Goal: Check status

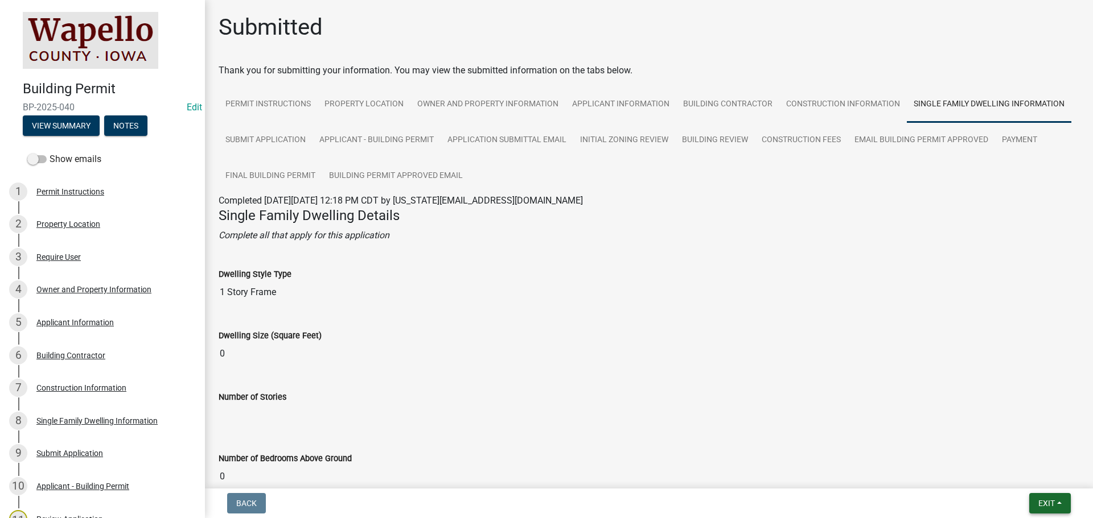
click at [1052, 501] on span "Exit" at bounding box center [1046, 503] width 17 height 9
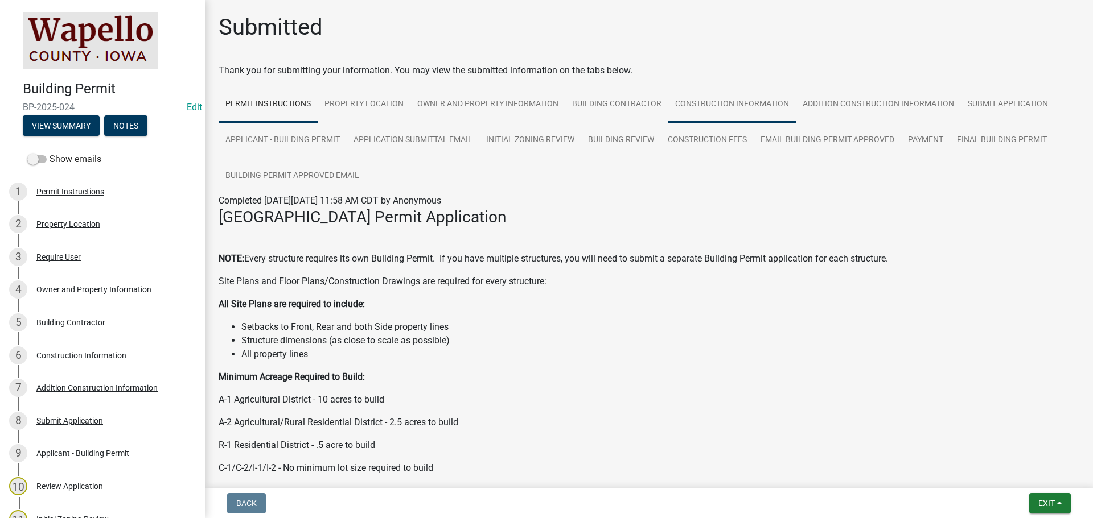
click at [717, 99] on link "Construction Information" at bounding box center [731, 105] width 127 height 36
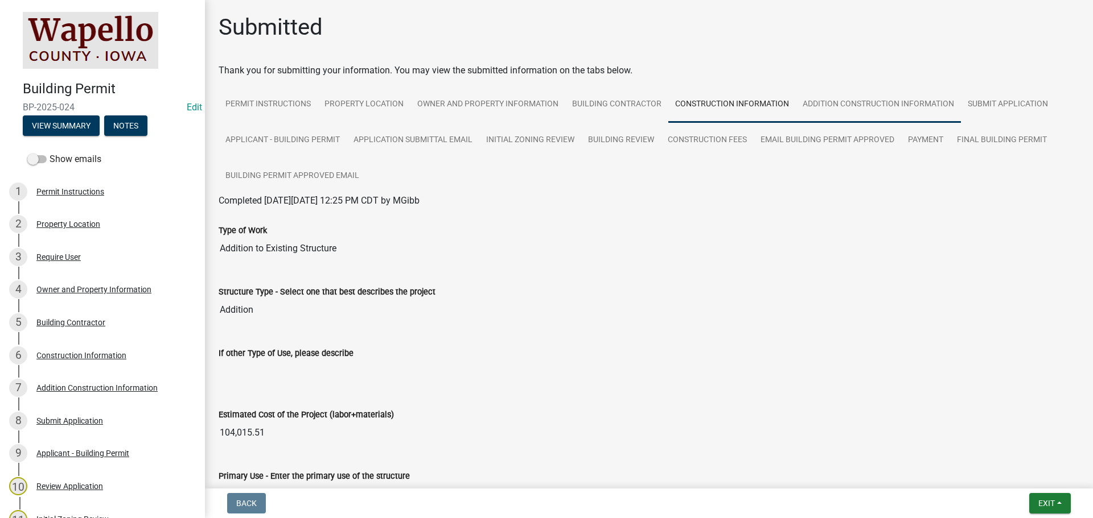
click at [885, 105] on link "Addition Construction Information" at bounding box center [878, 105] width 165 height 36
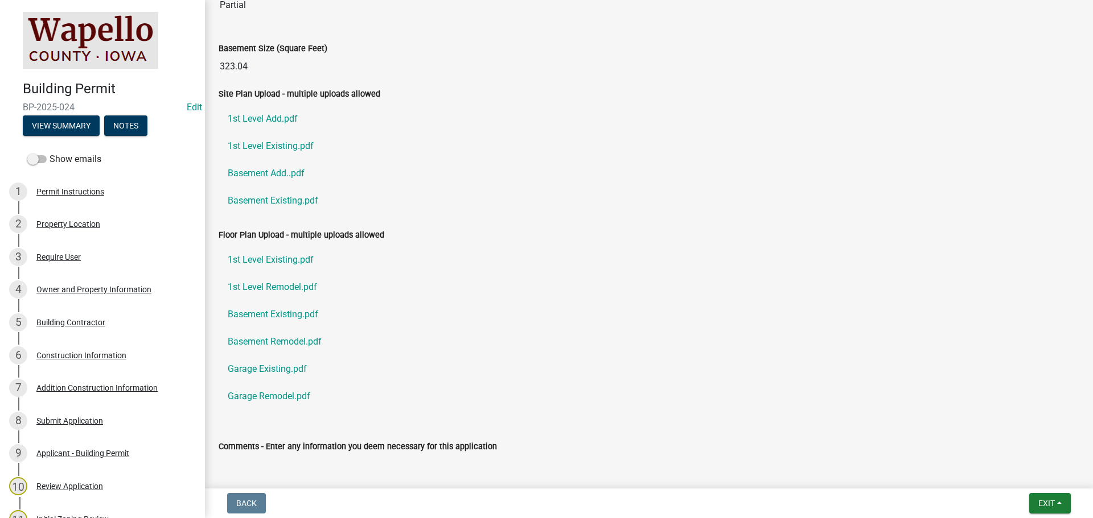
scroll to position [647, 0]
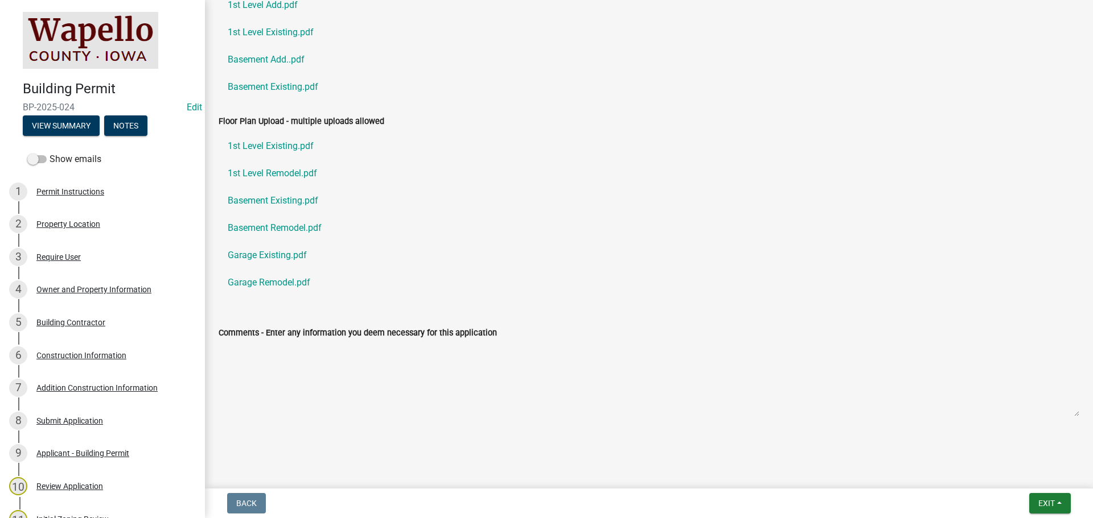
click at [291, 174] on link "1st Level Remodel.pdf" at bounding box center [649, 173] width 860 height 27
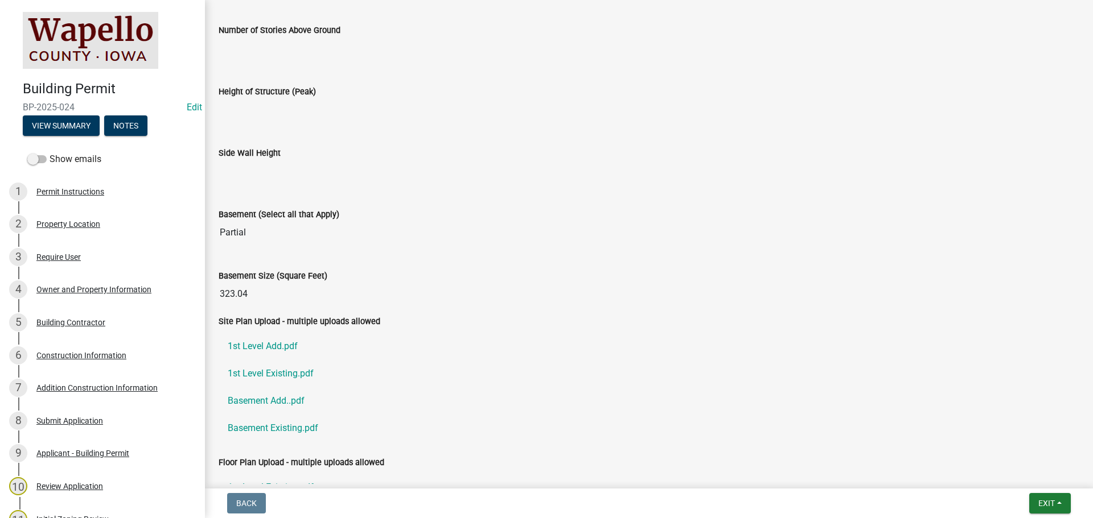
scroll to position [0, 0]
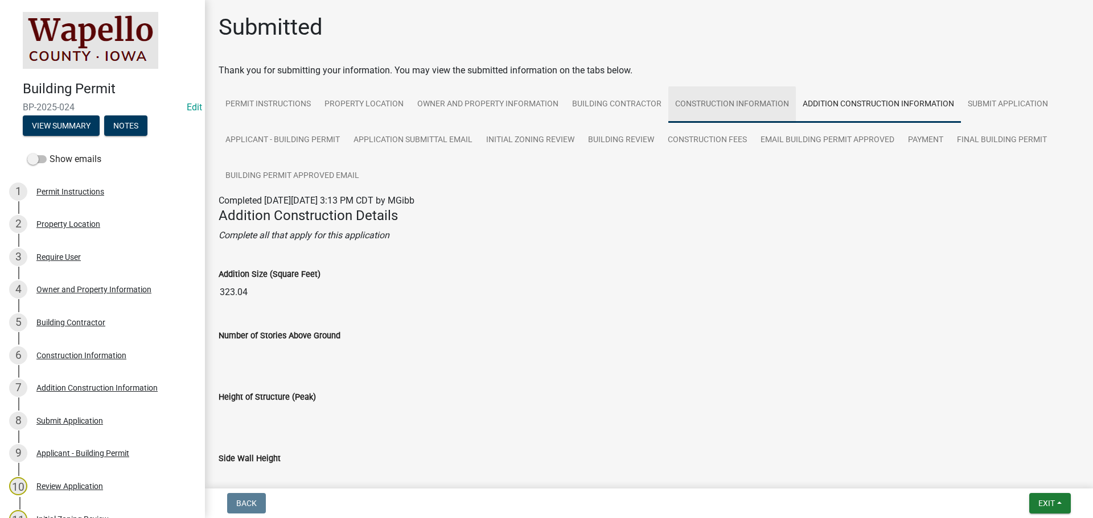
click at [764, 102] on link "Construction Information" at bounding box center [731, 105] width 127 height 36
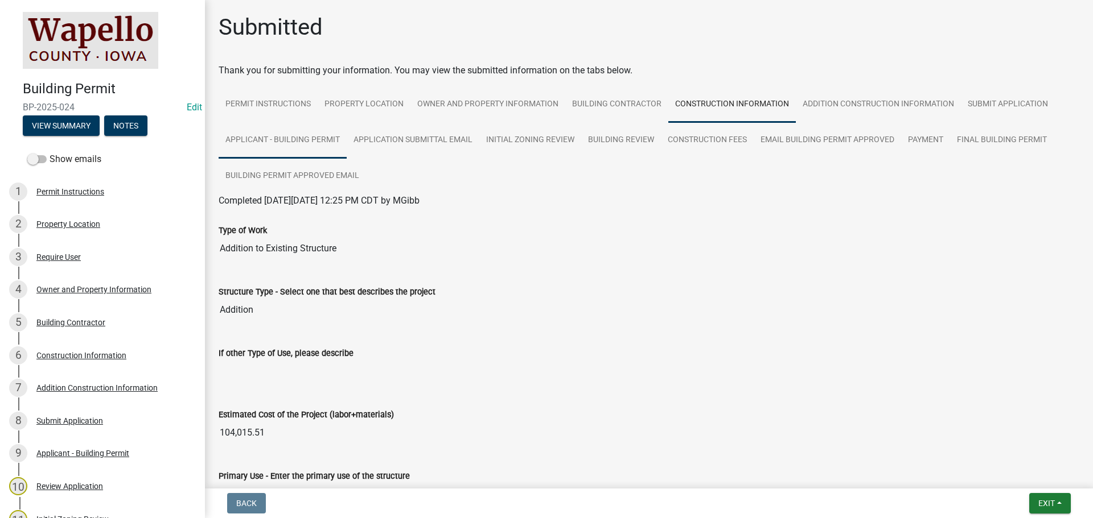
click at [328, 141] on link "Applicant - Building Permit" at bounding box center [283, 140] width 128 height 36
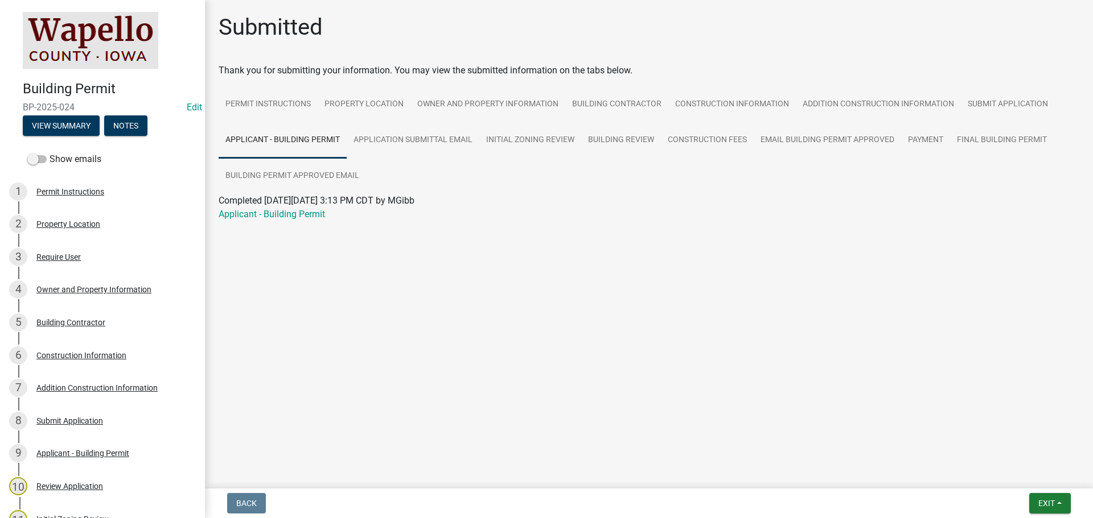
click at [286, 215] on link "Applicant - Building Permit" at bounding box center [272, 214] width 106 height 11
click at [430, 140] on link "Application Submittal Email" at bounding box center [413, 140] width 133 height 36
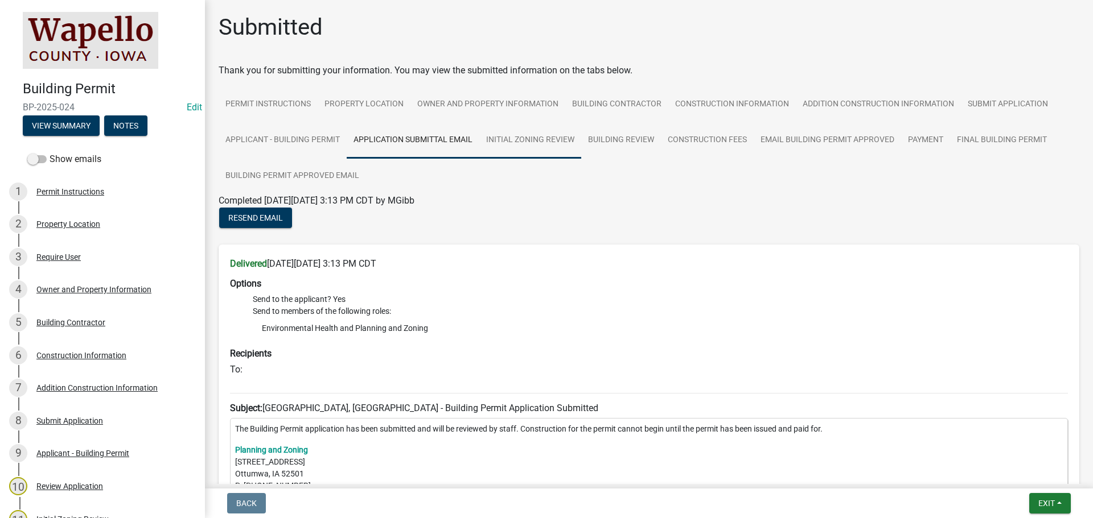
click at [497, 138] on link "Initial Zoning Review" at bounding box center [530, 140] width 102 height 36
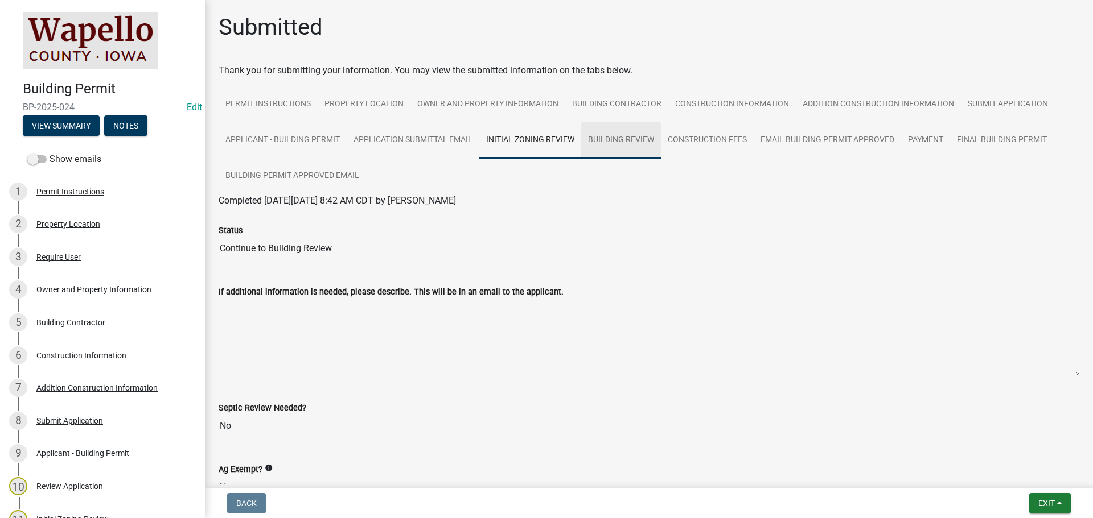
click at [647, 133] on link "Building Review" at bounding box center [621, 140] width 80 height 36
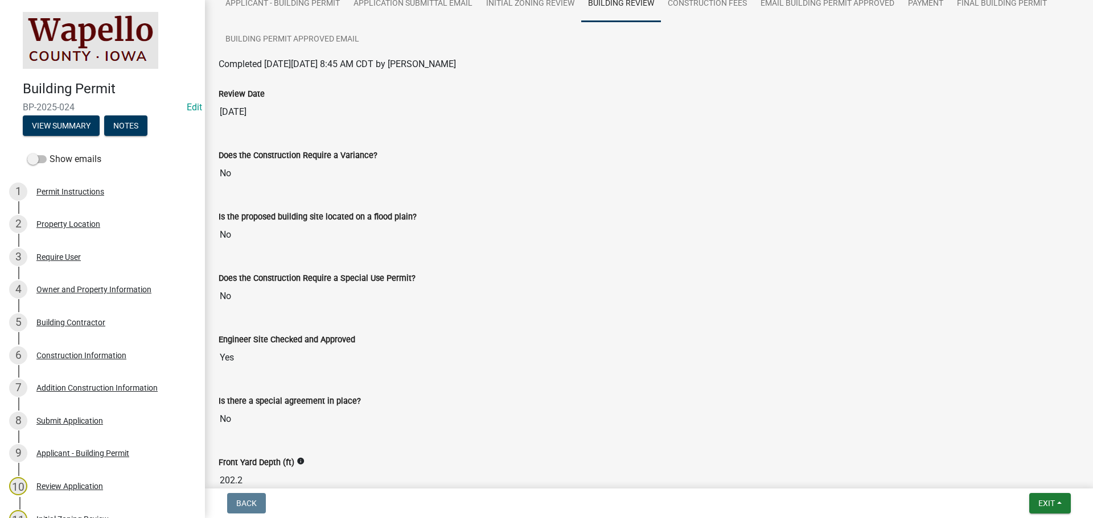
scroll to position [193, 0]
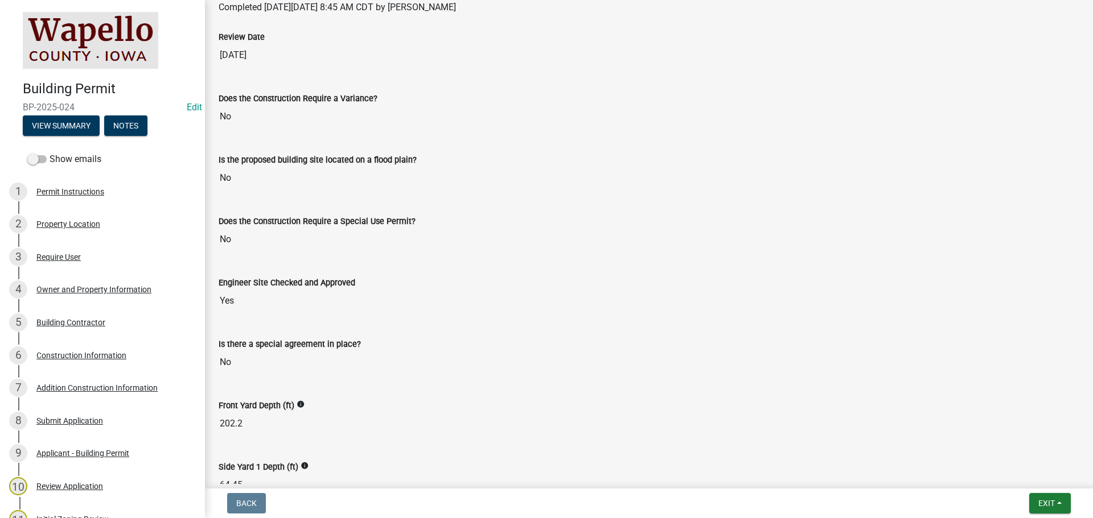
click at [649, 217] on div "Does the Construction Require a Special Use Permit?" at bounding box center [649, 222] width 860 height 14
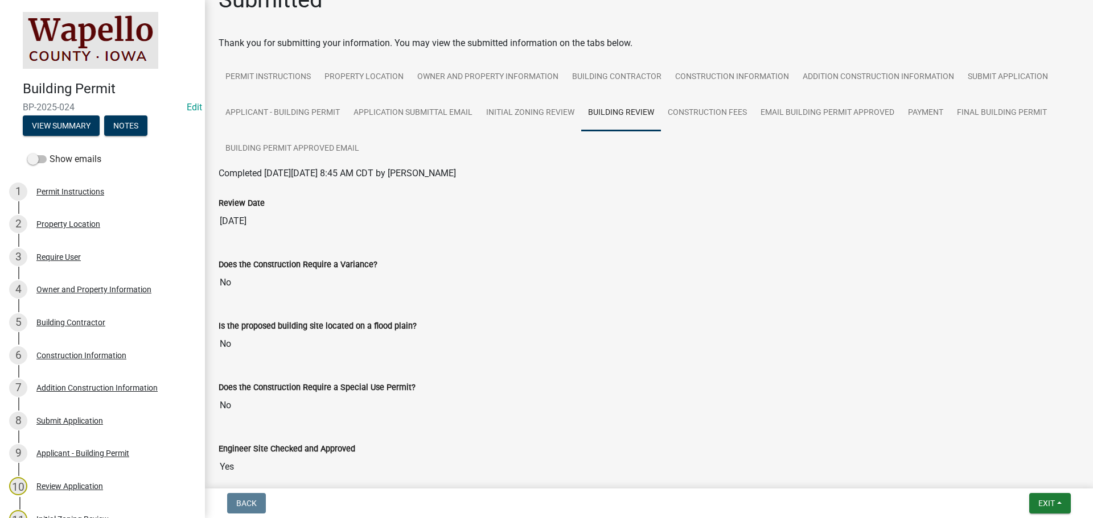
scroll to position [0, 0]
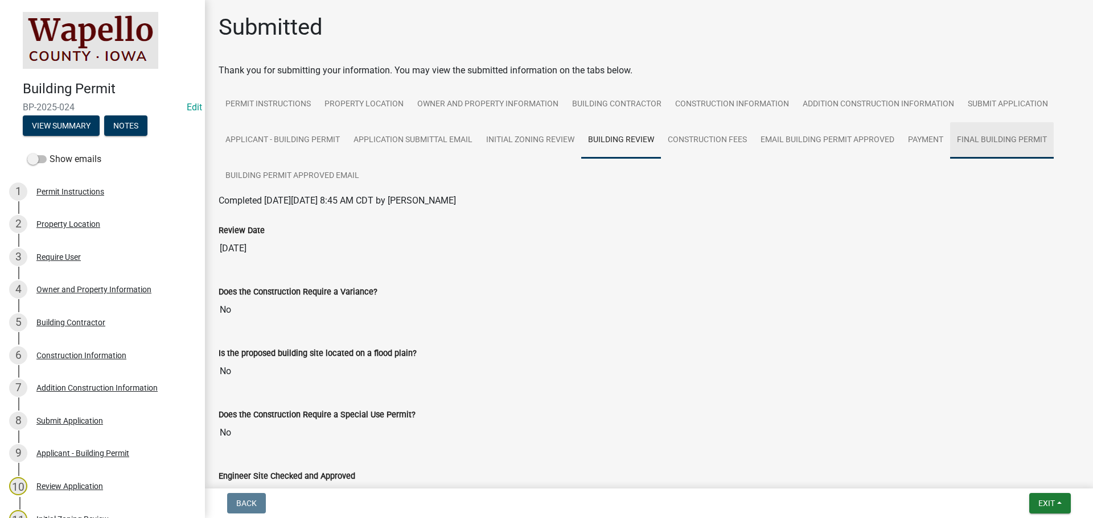
click at [1030, 141] on link "Final Building Permit" at bounding box center [1002, 140] width 104 height 36
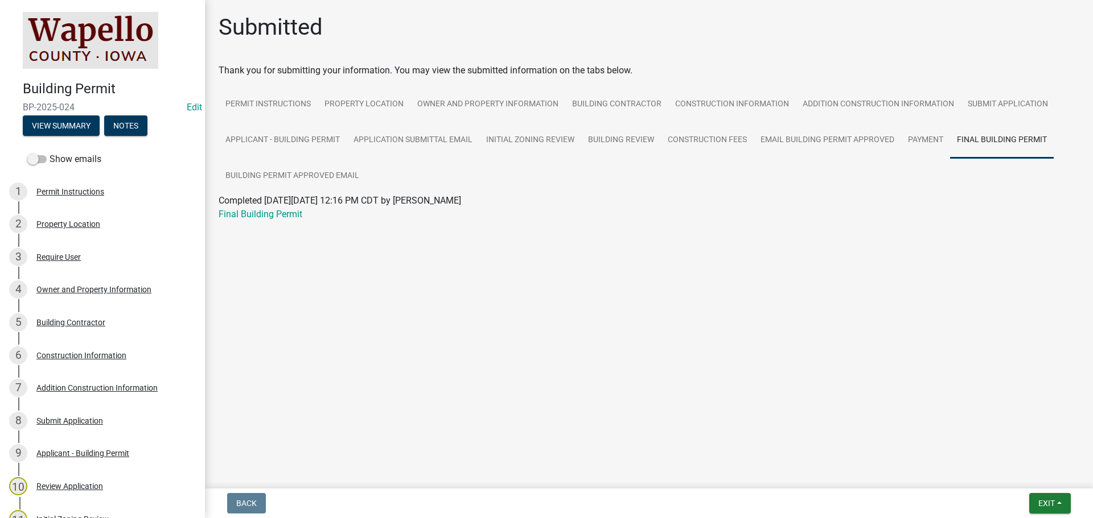
click at [241, 213] on link "Final Building Permit" at bounding box center [261, 214] width 84 height 11
click at [619, 114] on link "Building Contractor" at bounding box center [616, 105] width 103 height 36
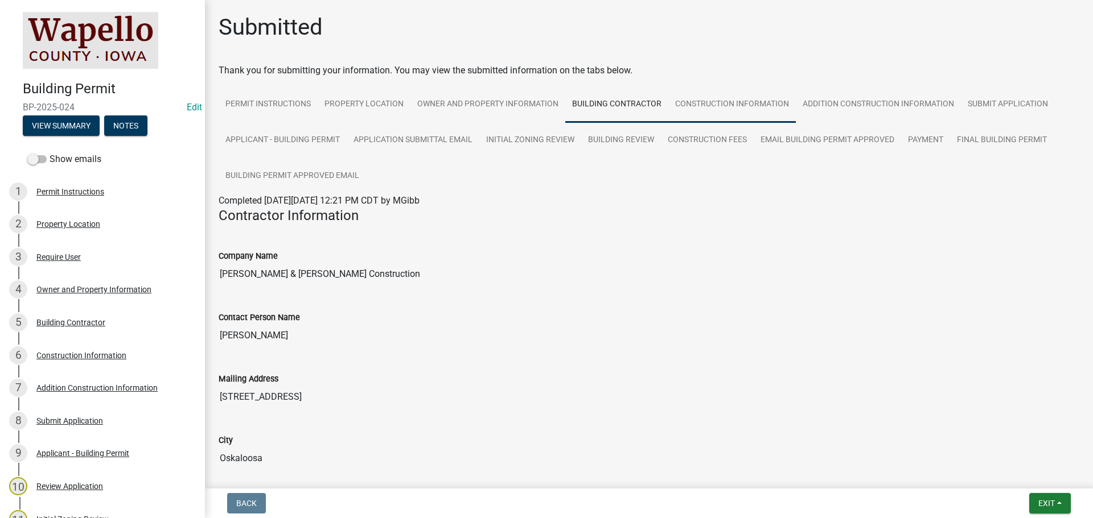
click at [731, 106] on link "Construction Information" at bounding box center [731, 105] width 127 height 36
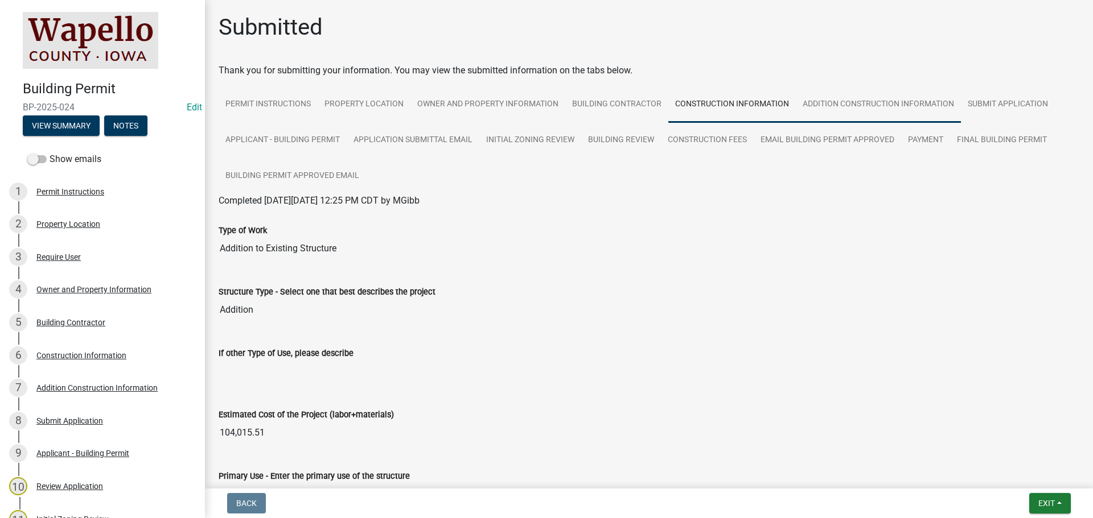
click at [863, 100] on link "Addition Construction Information" at bounding box center [878, 105] width 165 height 36
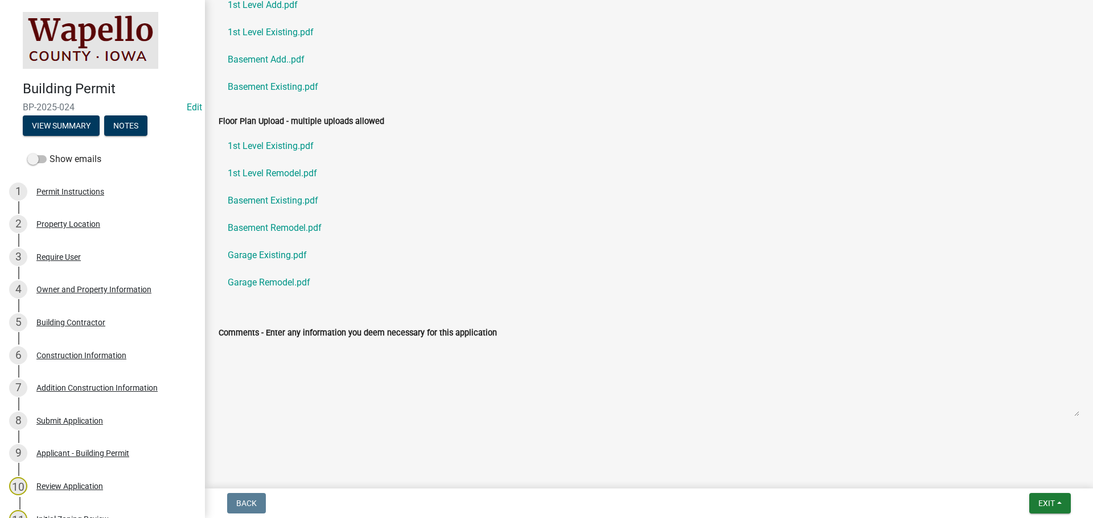
scroll to position [476, 0]
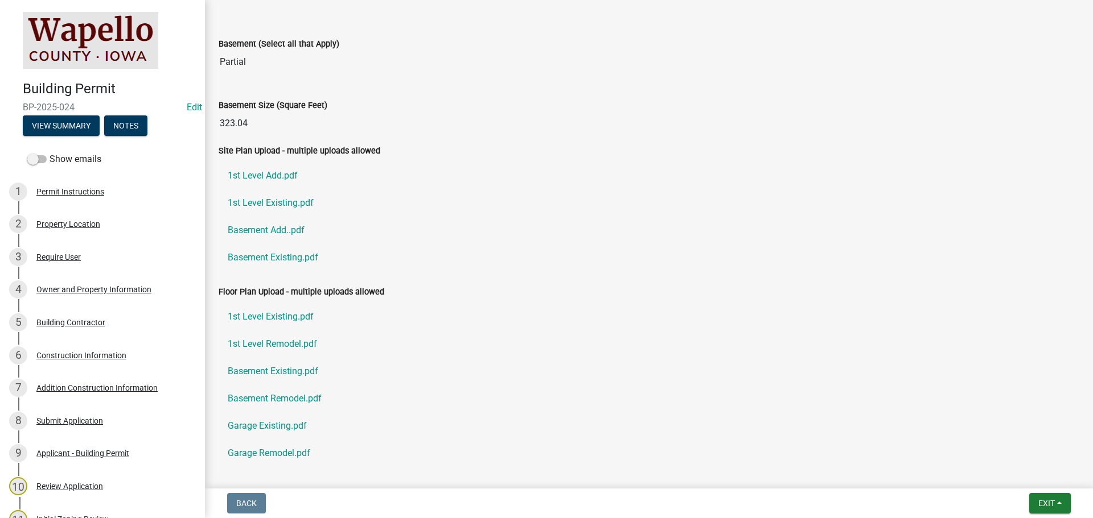
click at [273, 175] on link "1st Level Add.pdf" at bounding box center [649, 175] width 860 height 27
click at [291, 209] on link "1st Level Existing.pdf" at bounding box center [649, 203] width 860 height 27
click at [255, 175] on link "1st Level Add.pdf" at bounding box center [649, 175] width 860 height 27
click at [274, 171] on link "1st Level Add.pdf" at bounding box center [649, 175] width 860 height 27
